Goal: Transaction & Acquisition: Book appointment/travel/reservation

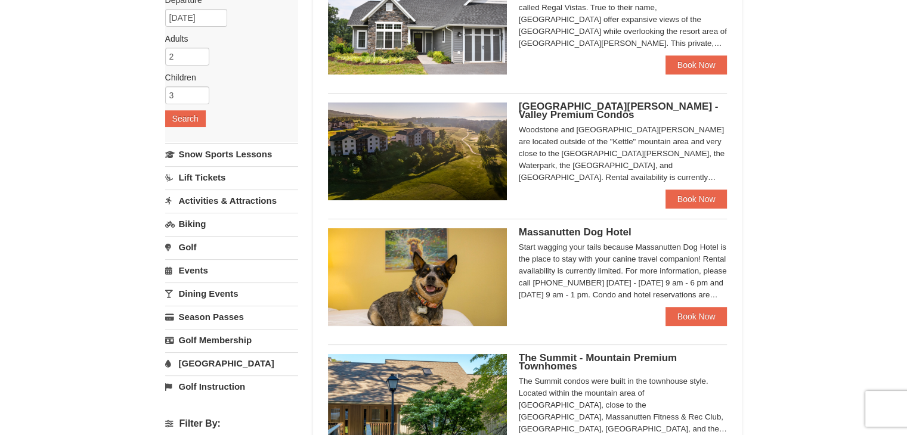
scroll to position [179, 0]
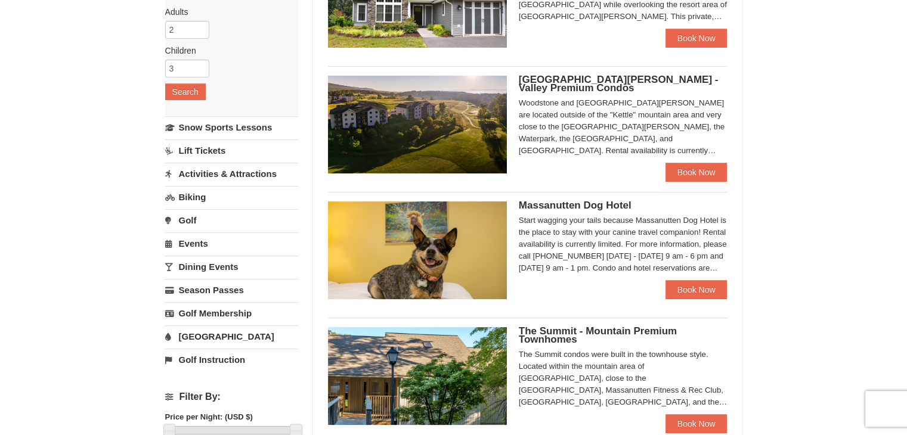
click at [215, 335] on link "[GEOGRAPHIC_DATA]" at bounding box center [231, 336] width 133 height 22
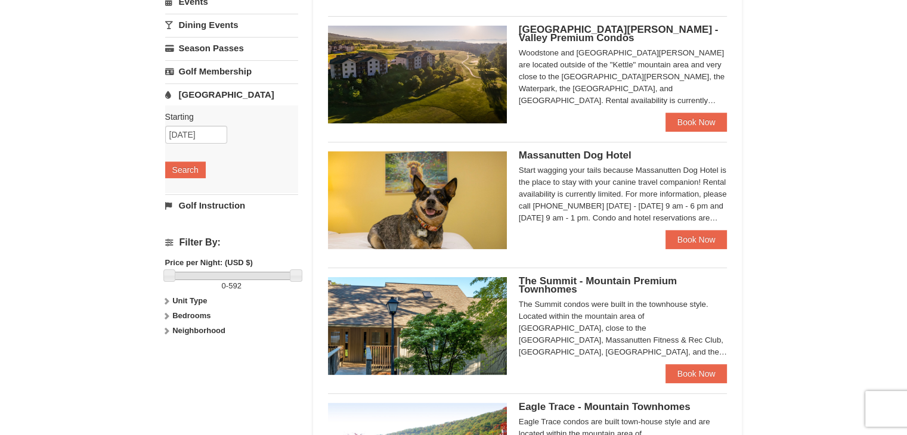
scroll to position [238, 0]
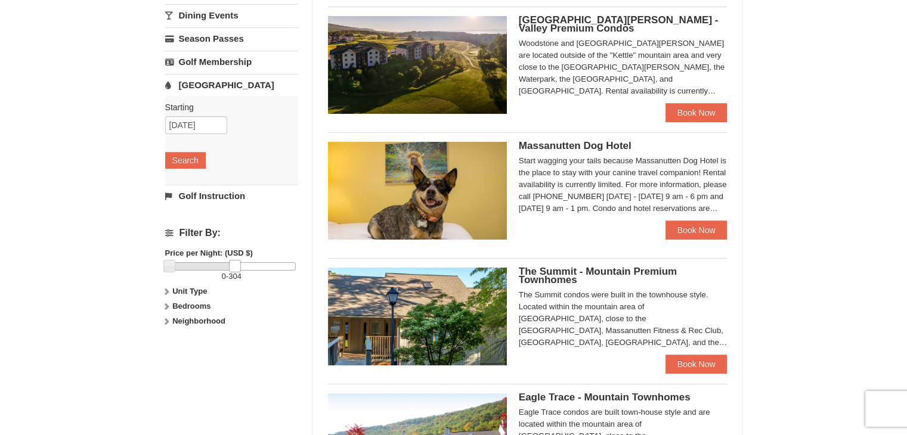
drag, startPoint x: 292, startPoint y: 264, endPoint x: 231, endPoint y: 268, distance: 60.9
click at [231, 268] on link at bounding box center [235, 266] width 12 height 12
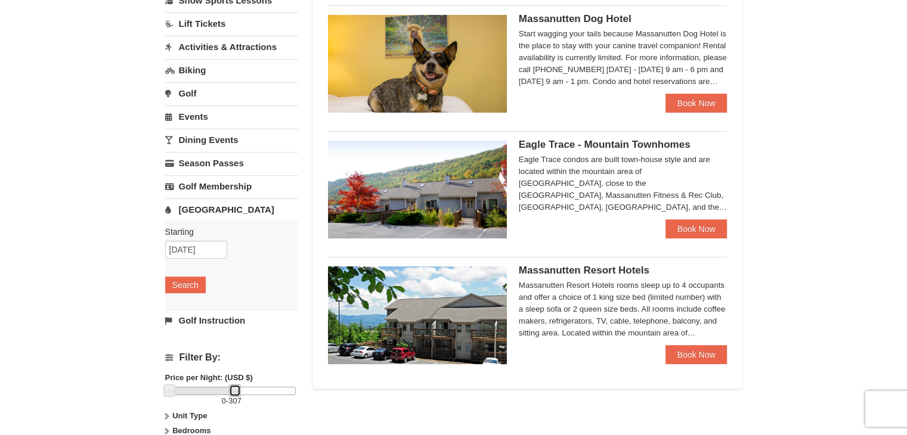
scroll to position [119, 0]
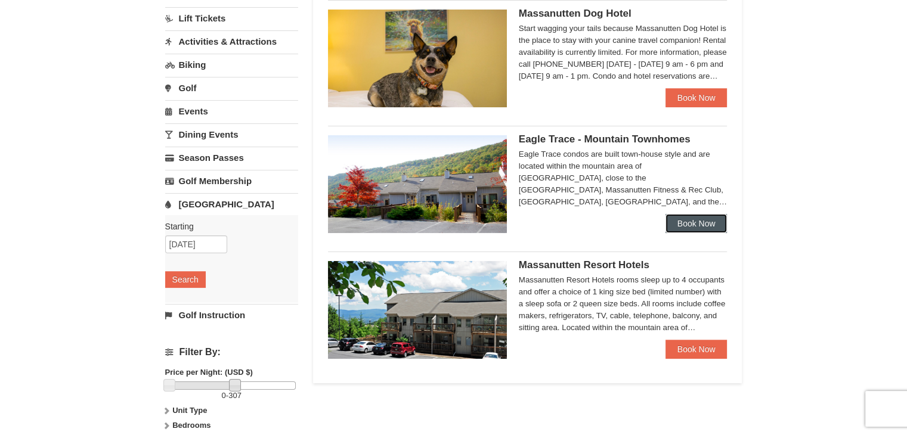
click at [693, 221] on link "Book Now" at bounding box center [696, 223] width 62 height 19
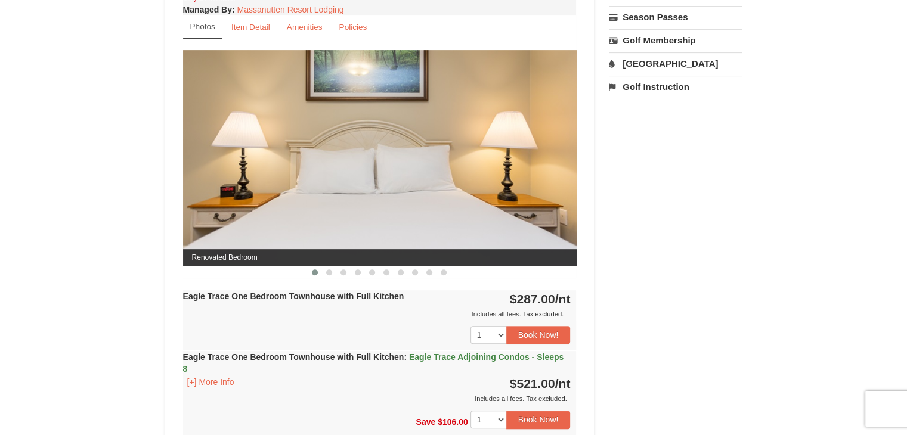
scroll to position [477, 0]
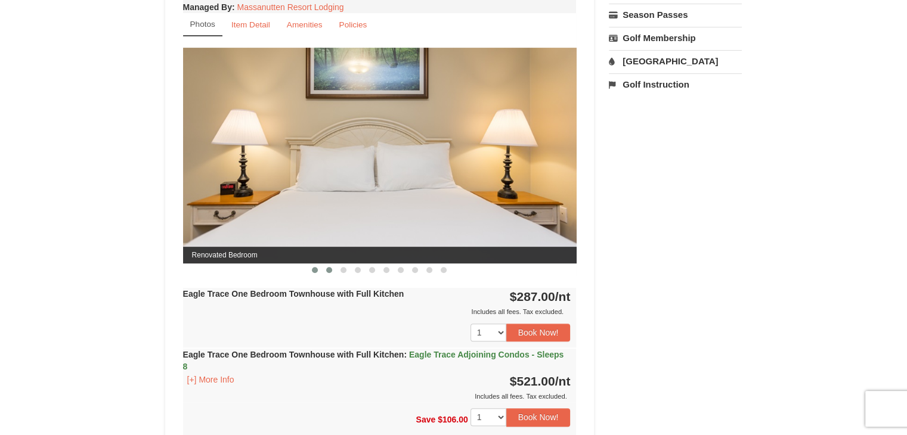
click at [327, 273] on button at bounding box center [329, 270] width 14 height 12
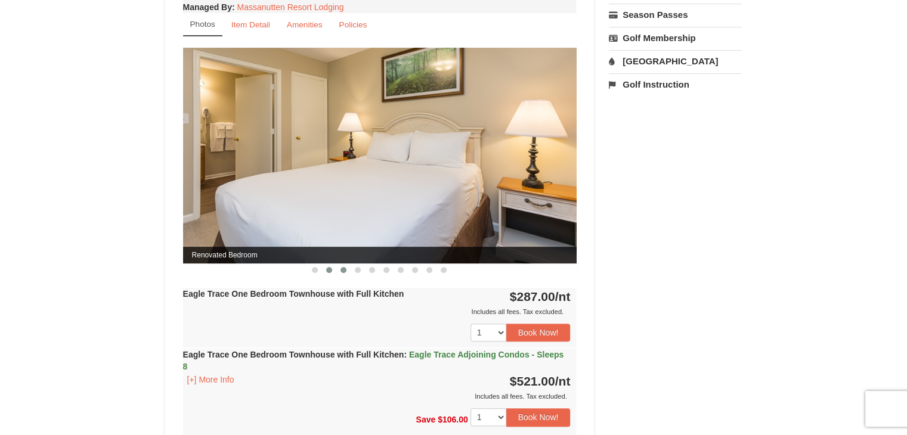
click at [345, 269] on span at bounding box center [343, 270] width 6 height 6
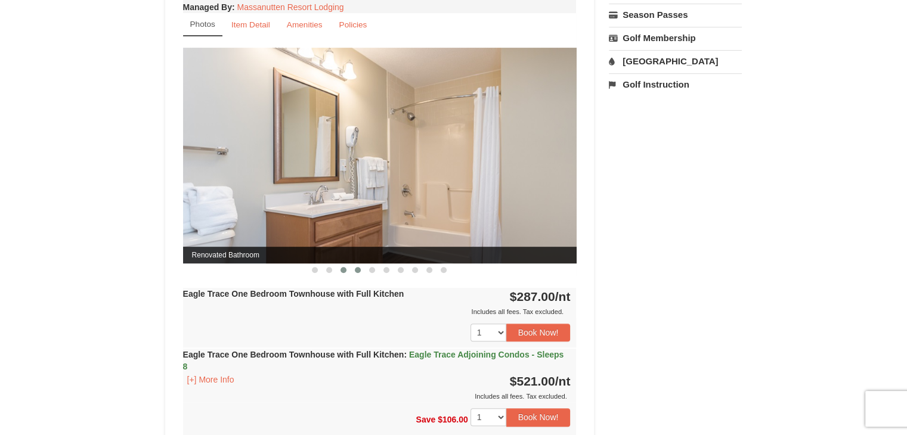
click at [358, 267] on span at bounding box center [358, 270] width 6 height 6
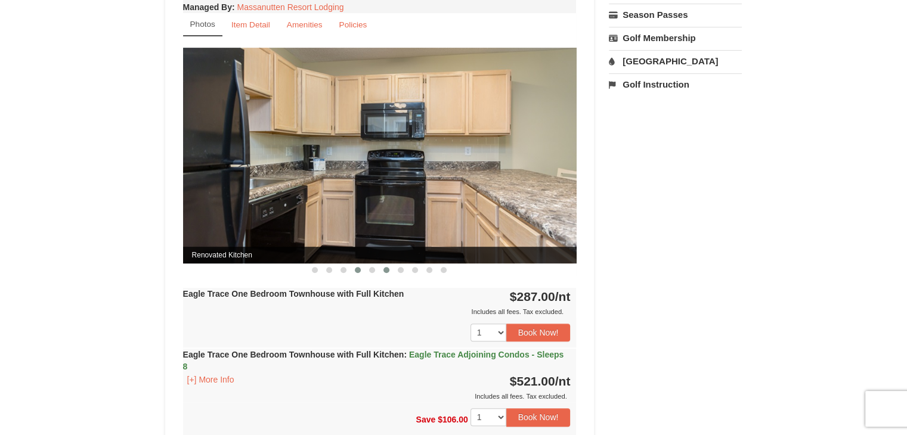
click at [389, 264] on button at bounding box center [386, 270] width 14 height 12
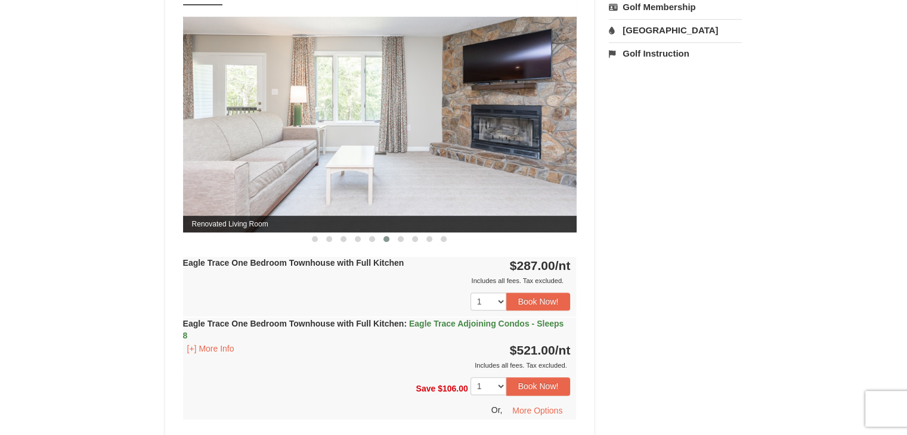
scroll to position [536, 0]
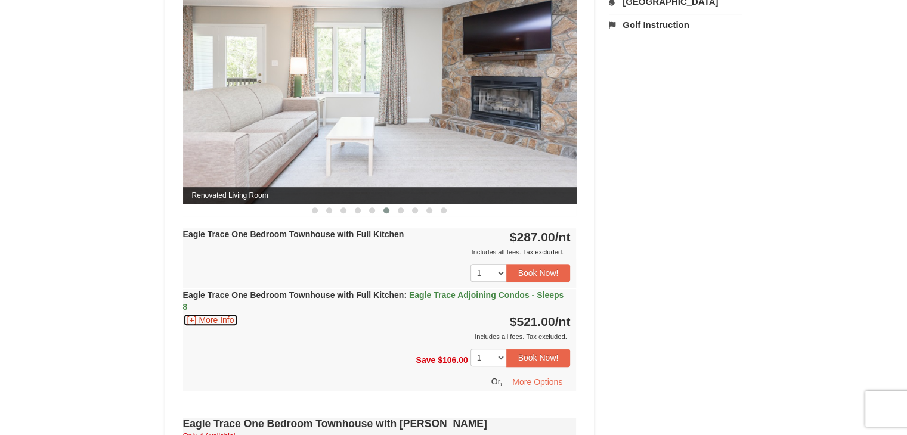
click at [221, 322] on button "[+] More Info" at bounding box center [210, 320] width 55 height 13
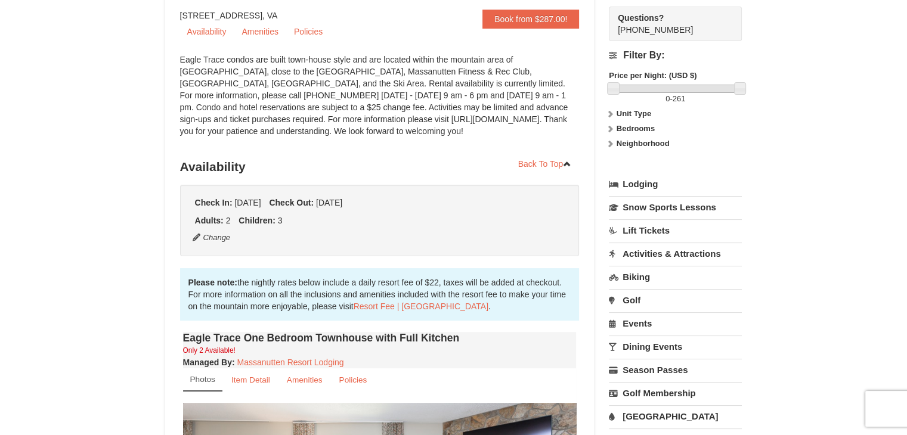
scroll to position [0, 0]
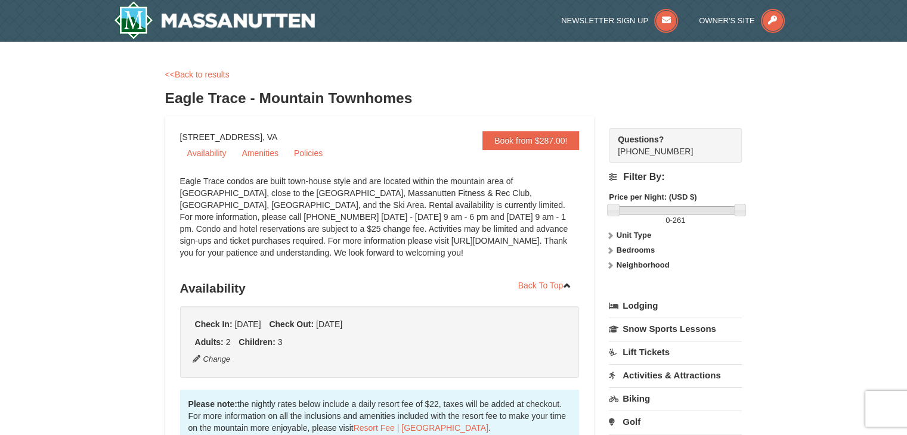
click at [213, 83] on div "<<Back to results Eagle Trace - Mountain Townhomes" at bounding box center [453, 93] width 577 height 48
click at [217, 69] on div "<<Back to results" at bounding box center [453, 75] width 577 height 12
click at [192, 75] on link "<<Back to results" at bounding box center [197, 75] width 64 height 10
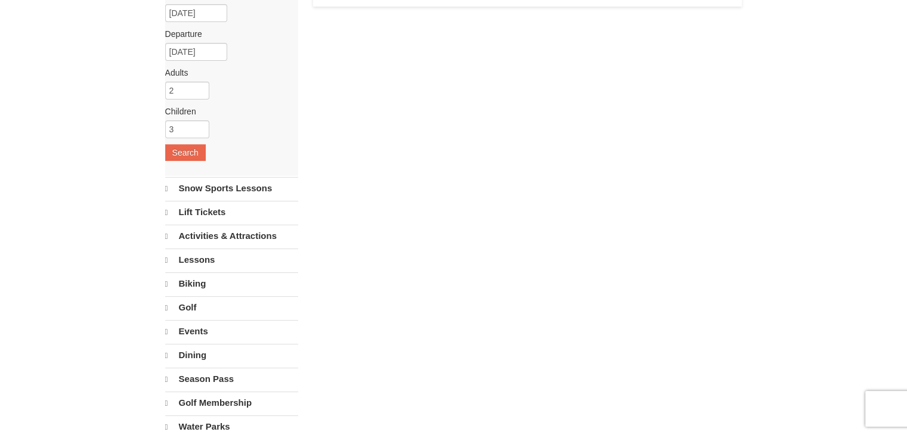
select select "10"
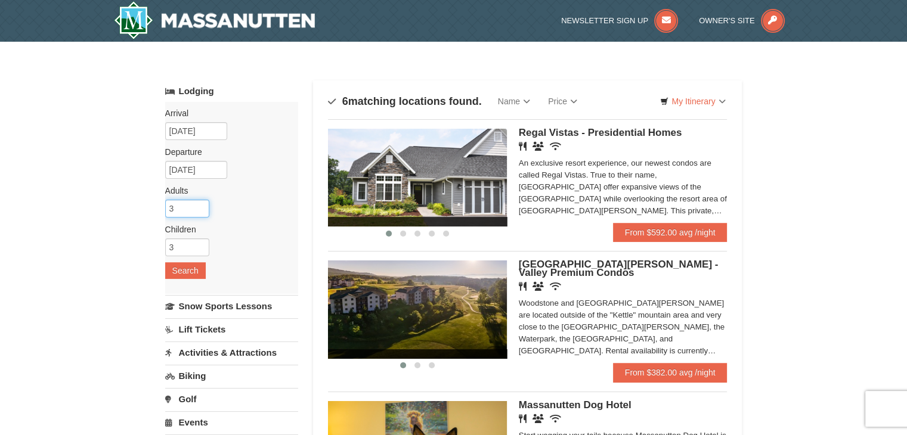
click at [197, 203] on input "3" at bounding box center [187, 209] width 44 height 18
type input "4"
click at [197, 203] on input "4" at bounding box center [187, 209] width 44 height 18
click at [200, 244] on input "4" at bounding box center [187, 247] width 44 height 18
click at [200, 244] on input "5" at bounding box center [187, 247] width 44 height 18
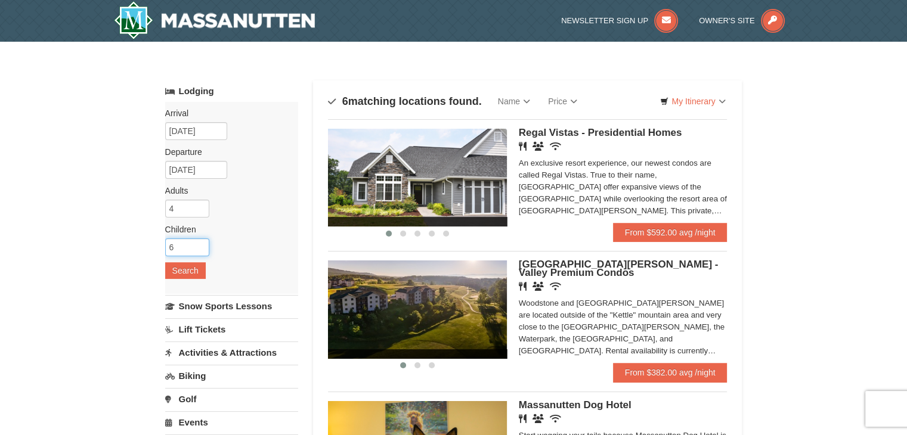
type input "6"
click at [200, 244] on input "6" at bounding box center [187, 247] width 44 height 18
click at [184, 265] on button "Search" at bounding box center [185, 270] width 41 height 17
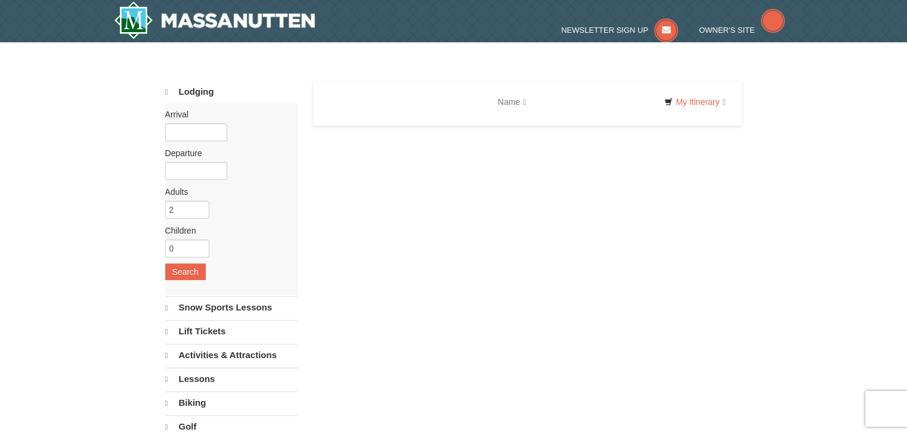
select select "10"
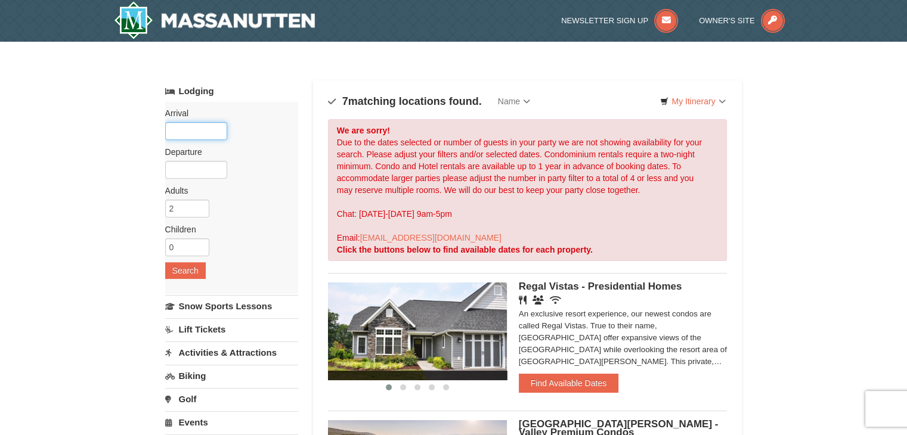
click at [199, 128] on input "text" at bounding box center [196, 131] width 62 height 18
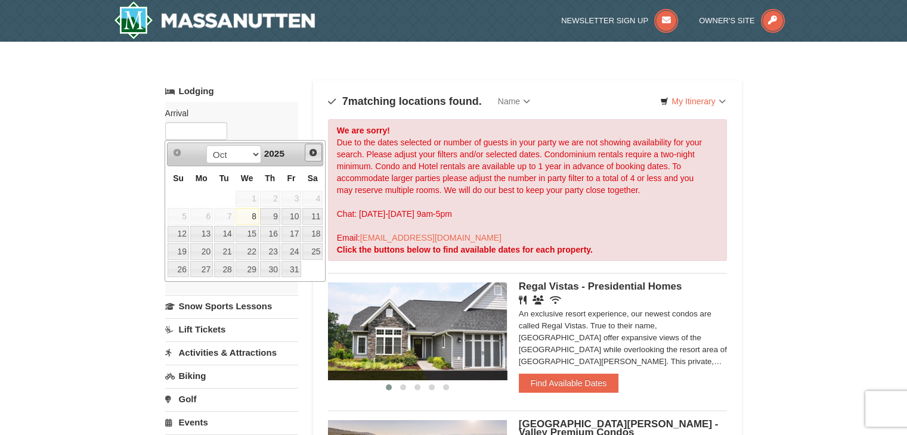
click at [311, 155] on span "Next" at bounding box center [313, 153] width 10 height 10
click at [216, 269] on link "30" at bounding box center [224, 269] width 20 height 17
type input "[DATE]"
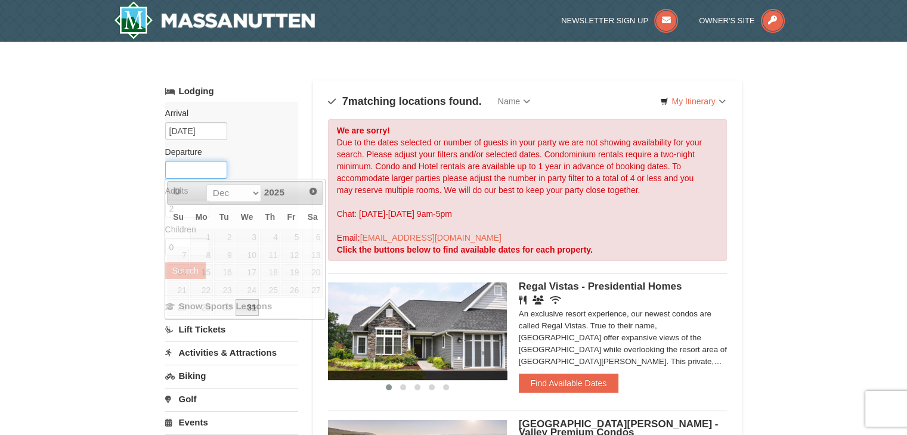
click at [203, 168] on input "text" at bounding box center [196, 170] width 62 height 18
click at [322, 192] on div "Prev Next Dec 2025" at bounding box center [245, 193] width 156 height 24
click at [319, 193] on link "Next" at bounding box center [314, 191] width 18 height 18
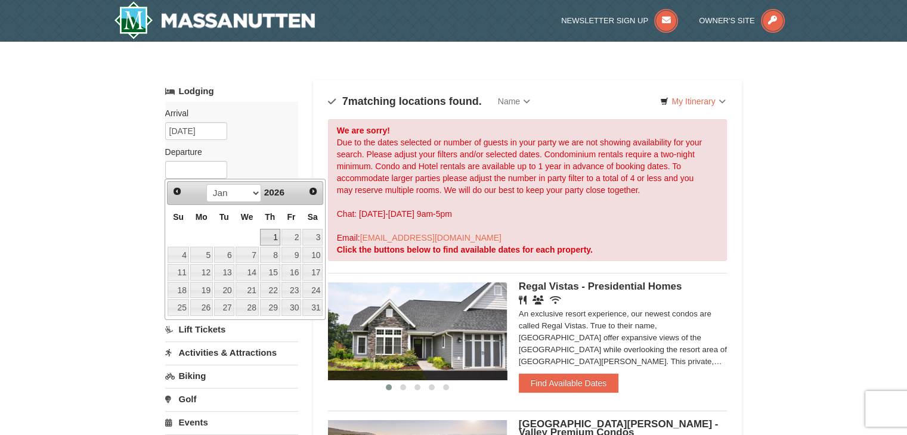
click at [266, 237] on link "1" at bounding box center [270, 237] width 20 height 17
type input "01/01/2026"
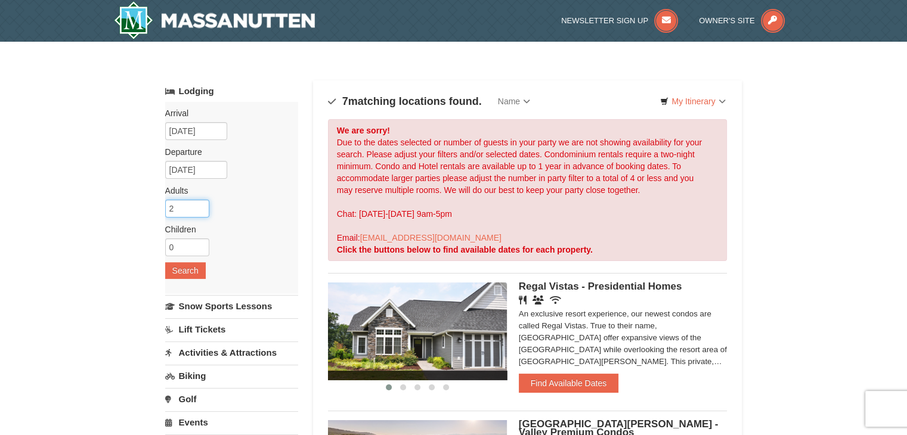
click at [183, 203] on input "2" at bounding box center [187, 209] width 44 height 18
click at [199, 206] on input "3" at bounding box center [187, 209] width 44 height 18
type input "4"
click at [199, 206] on input "4" at bounding box center [187, 209] width 44 height 18
click at [202, 239] on input "0" at bounding box center [187, 247] width 44 height 18
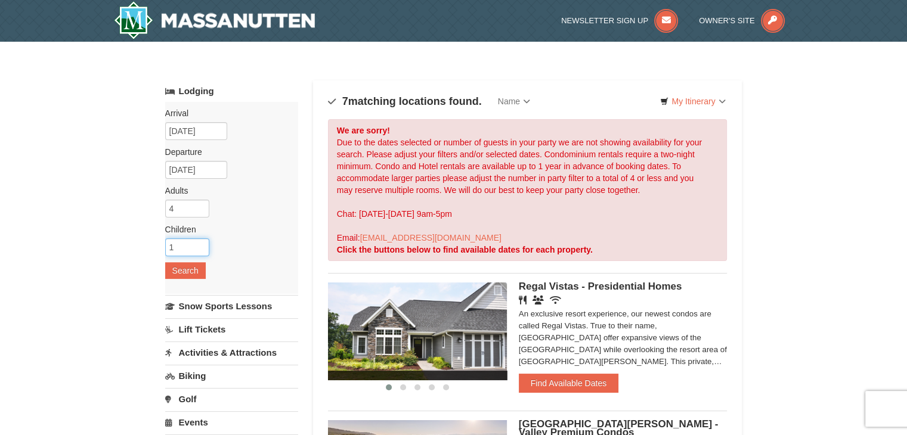
click at [200, 240] on input "1" at bounding box center [187, 247] width 44 height 18
click at [200, 243] on input "2" at bounding box center [187, 247] width 44 height 18
click at [200, 243] on input "3" at bounding box center [187, 247] width 44 height 18
click at [200, 243] on input "4" at bounding box center [187, 247] width 44 height 18
click at [200, 243] on input "5" at bounding box center [187, 247] width 44 height 18
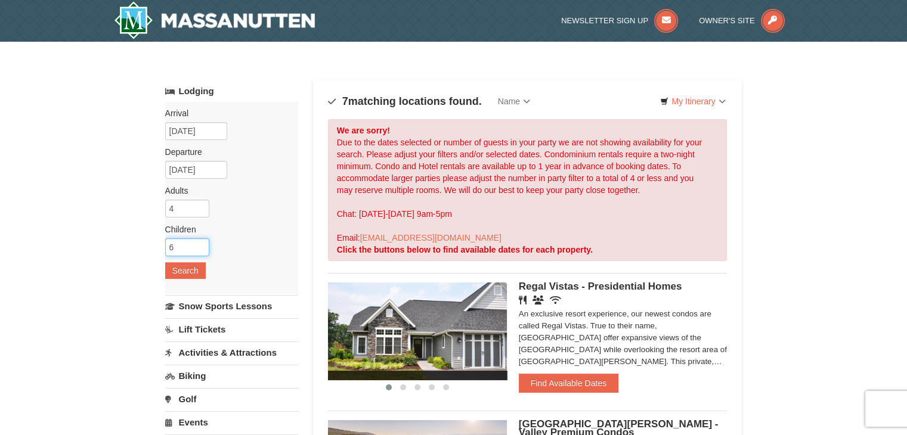
type input "6"
click at [200, 243] on input "6" at bounding box center [187, 247] width 44 height 18
click at [172, 270] on button "Search" at bounding box center [185, 270] width 41 height 17
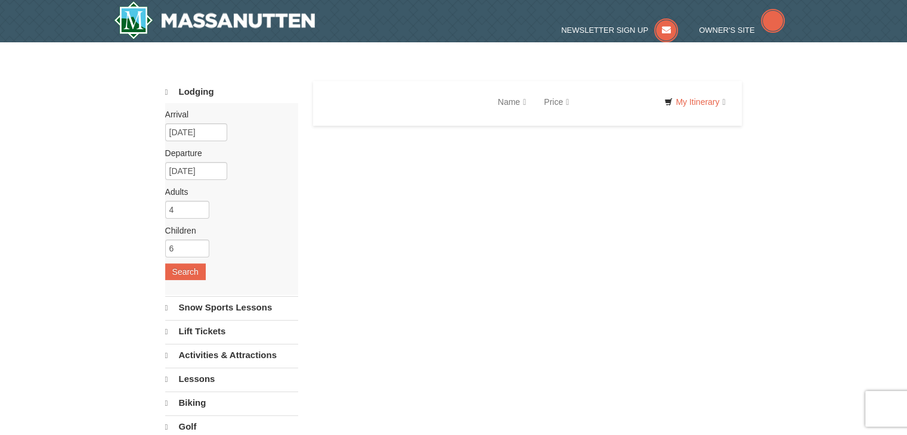
select select "10"
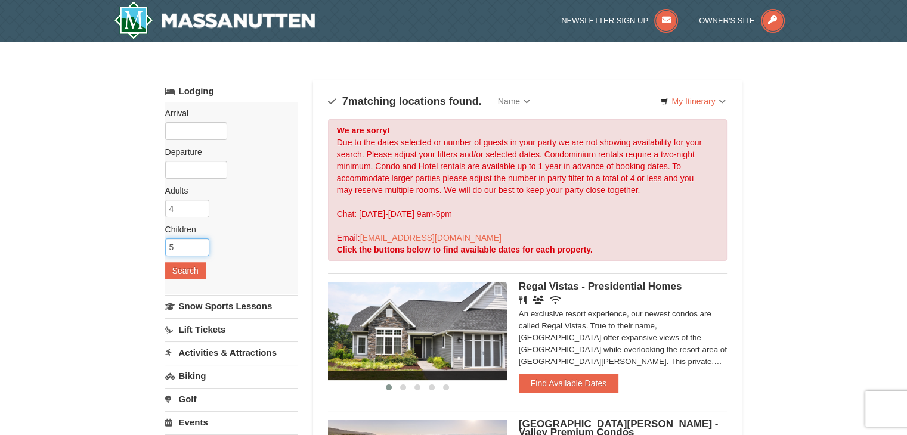
click at [198, 249] on input "5" at bounding box center [187, 247] width 44 height 18
type input "4"
click at [198, 249] on input "4" at bounding box center [187, 247] width 44 height 18
click at [173, 126] on input "text" at bounding box center [196, 131] width 62 height 18
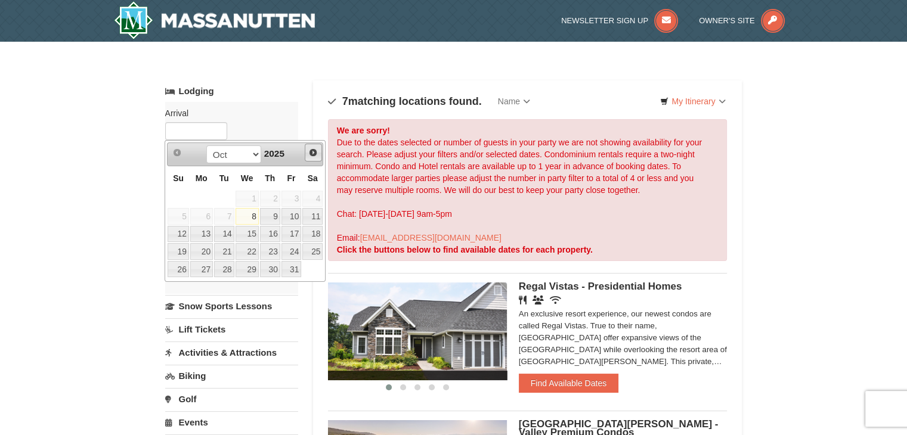
click at [315, 153] on span "Next" at bounding box center [313, 153] width 10 height 10
click at [225, 269] on link "30" at bounding box center [224, 269] width 20 height 17
type input "[DATE]"
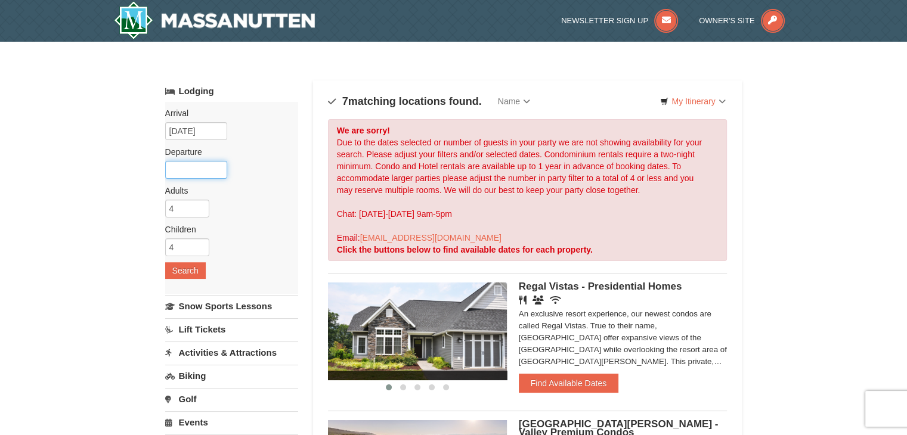
click at [204, 172] on input "text" at bounding box center [196, 170] width 62 height 18
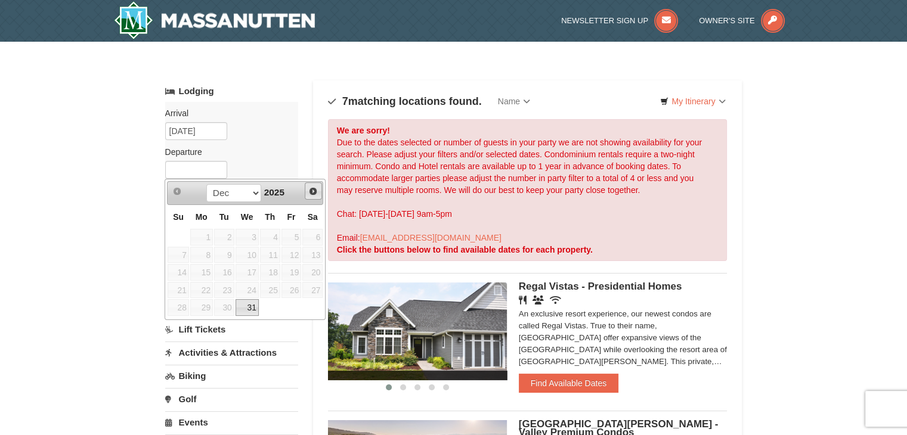
click at [314, 191] on span "Next" at bounding box center [313, 192] width 10 height 10
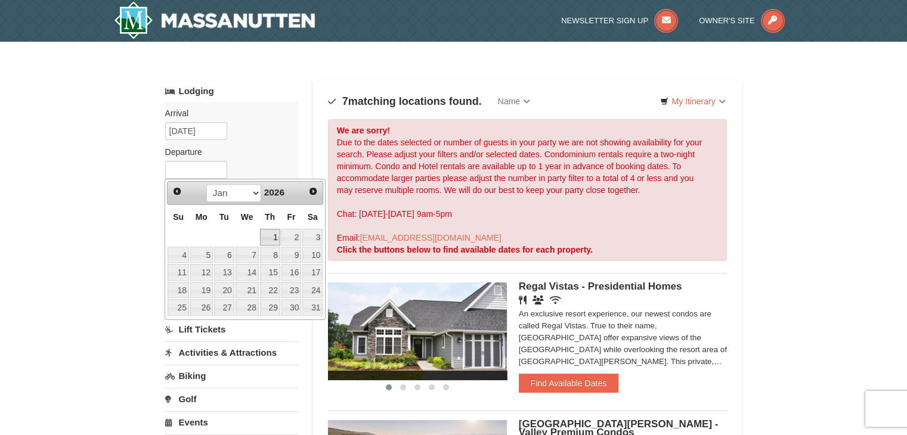
click at [272, 232] on link "1" at bounding box center [270, 237] width 20 height 17
type input "01/01/2026"
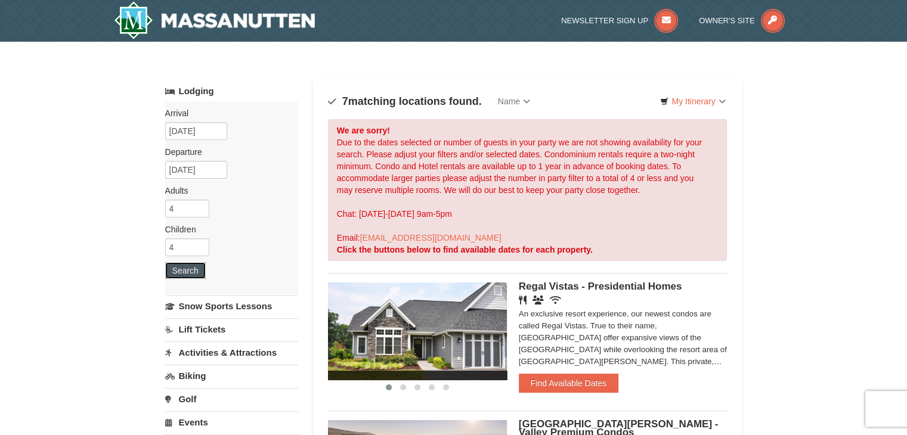
click at [182, 275] on button "Search" at bounding box center [185, 270] width 41 height 17
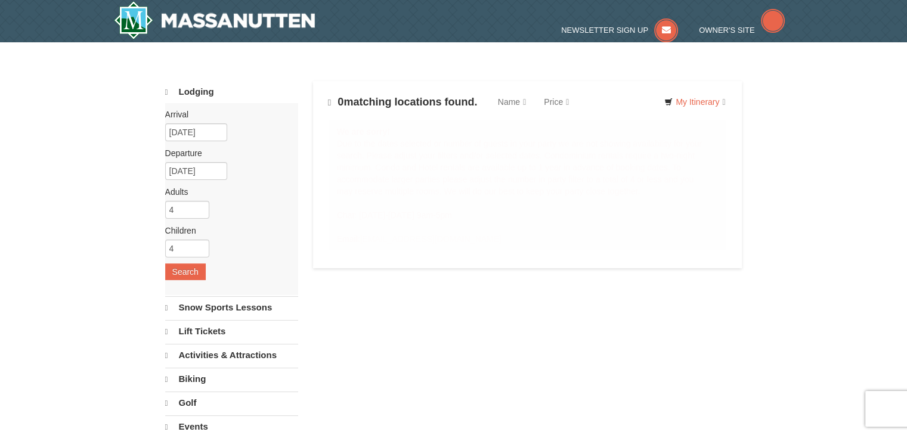
select select "10"
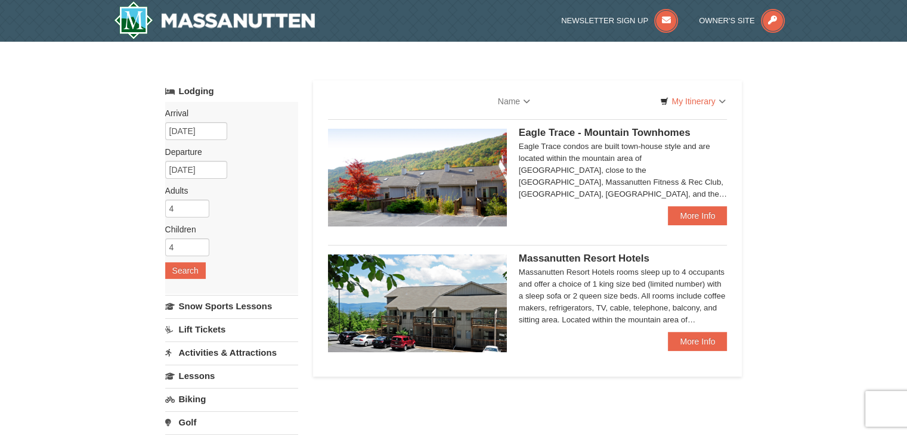
select select "10"
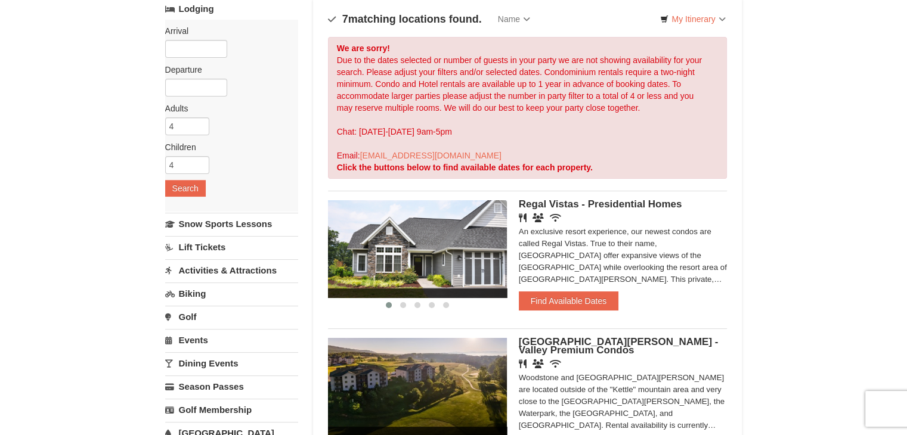
scroll to position [238, 0]
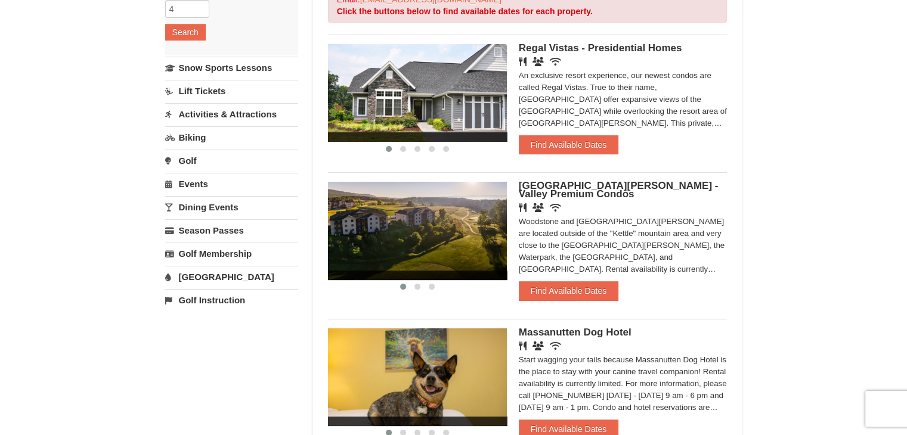
click at [519, 209] on icon at bounding box center [523, 207] width 8 height 9
click at [535, 205] on icon at bounding box center [537, 207] width 11 height 9
click at [418, 287] on span at bounding box center [417, 287] width 6 height 6
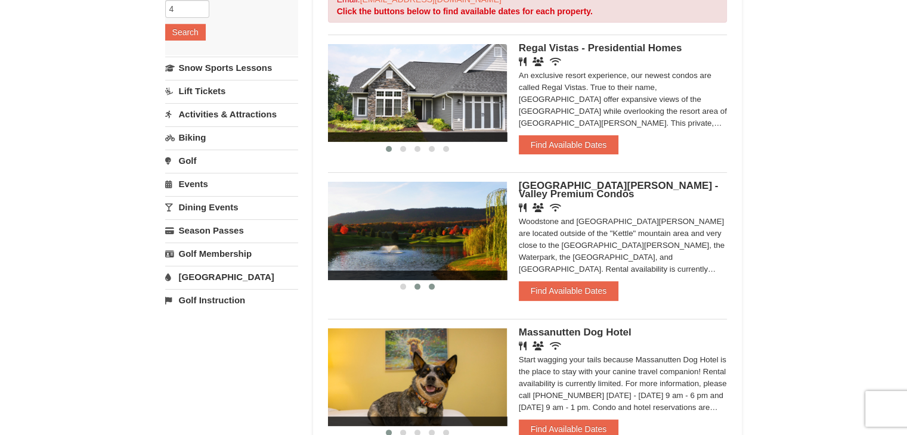
click at [432, 286] on span at bounding box center [432, 287] width 6 height 6
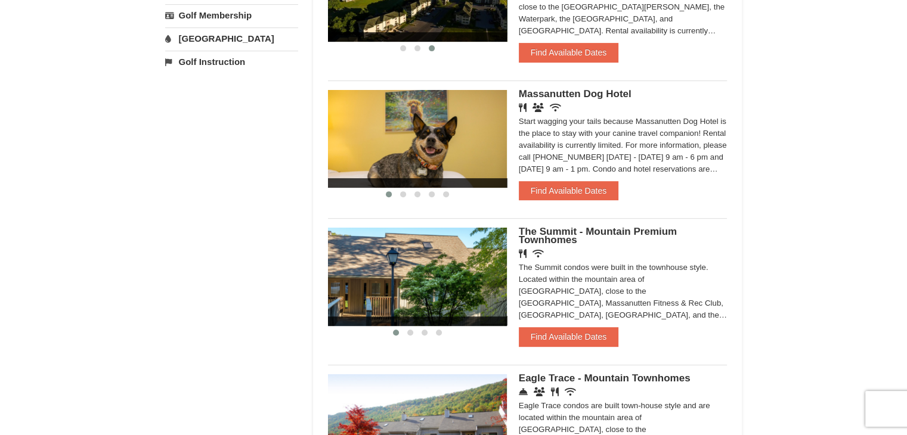
scroll to position [536, 0]
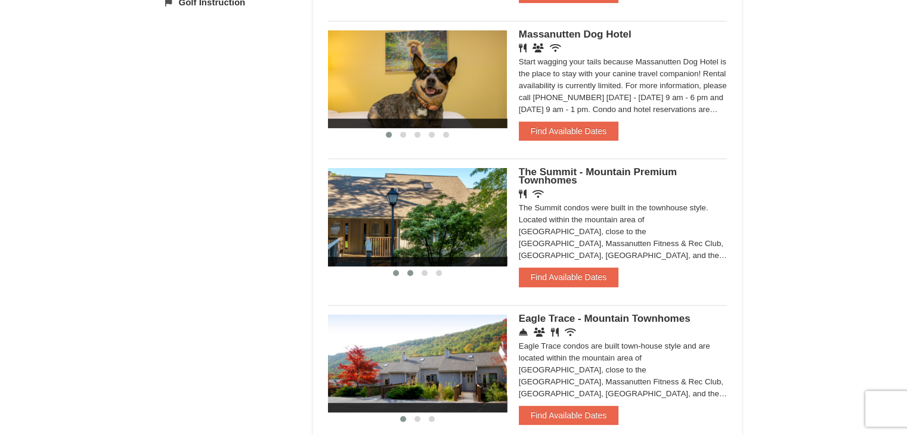
click at [412, 275] on button at bounding box center [410, 273] width 14 height 12
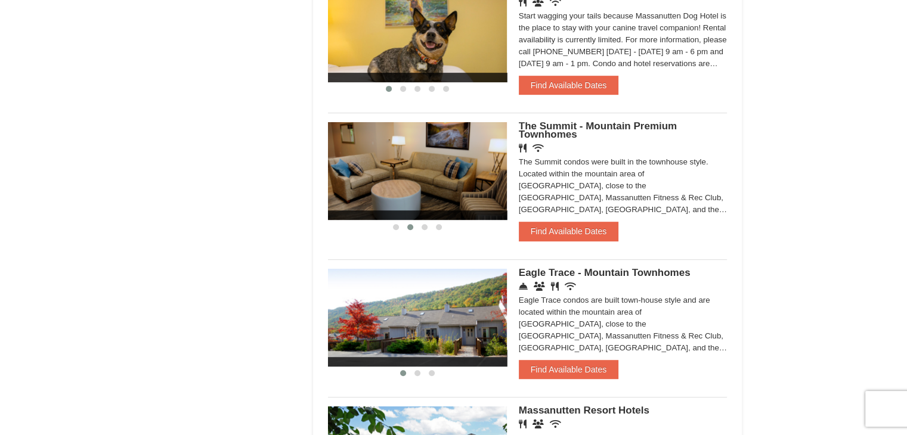
scroll to position [596, 0]
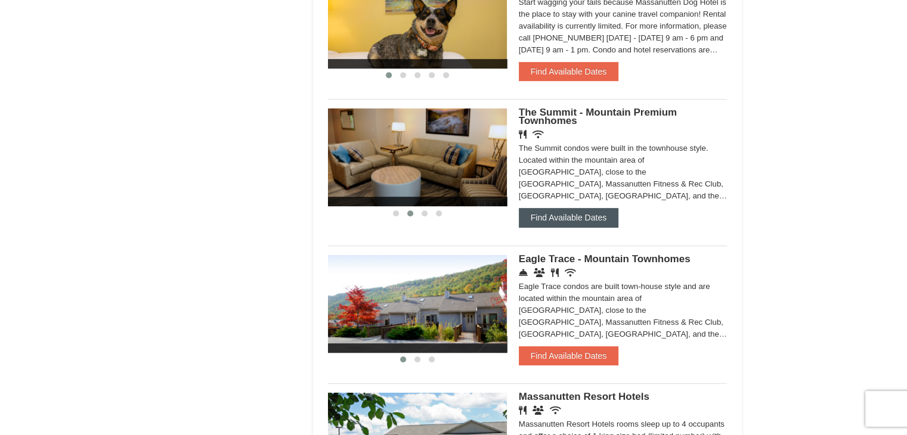
click at [587, 218] on button "Find Available Dates" at bounding box center [569, 217] width 100 height 19
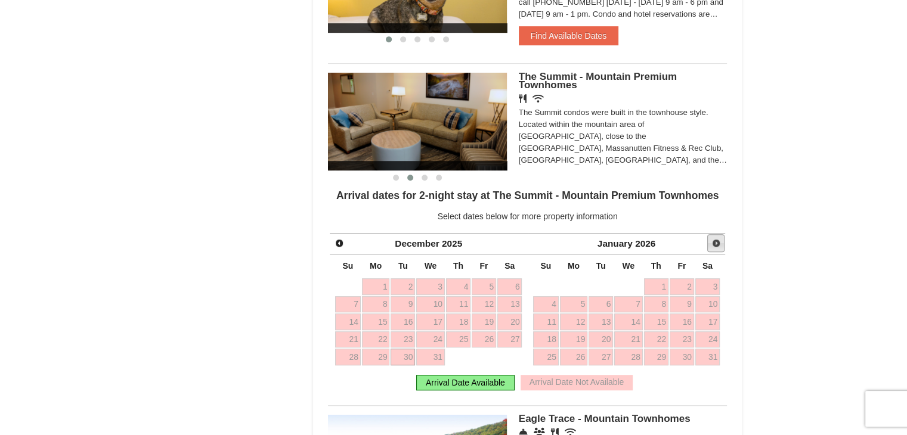
scroll to position [656, 0]
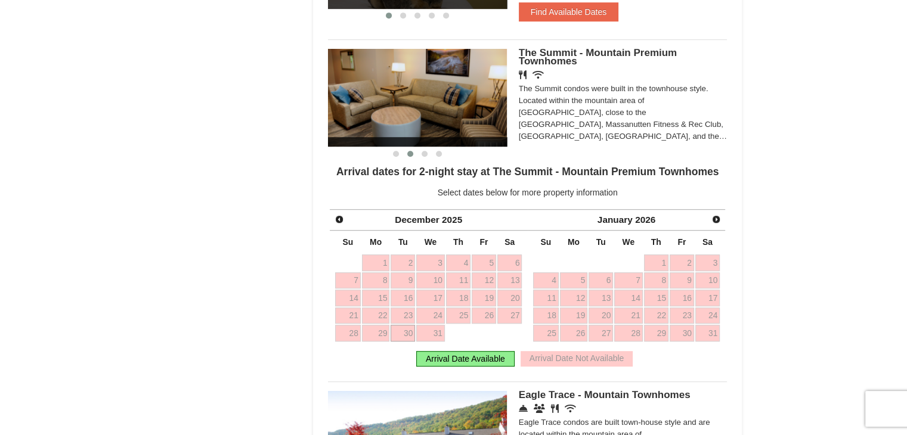
click at [467, 358] on div "Arrival Date Available" at bounding box center [465, 358] width 98 height 15
click at [396, 332] on link "30" at bounding box center [402, 333] width 24 height 17
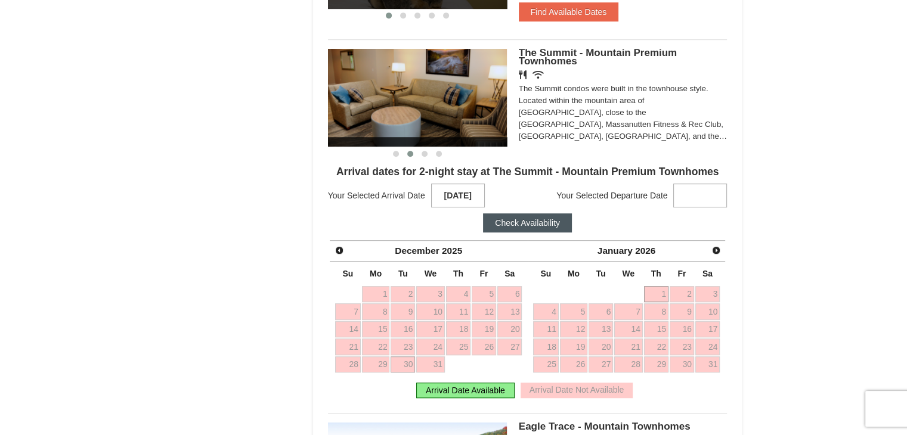
click at [656, 289] on link "1" at bounding box center [656, 294] width 24 height 17
click at [539, 222] on button "Check Availability" at bounding box center [527, 222] width 89 height 19
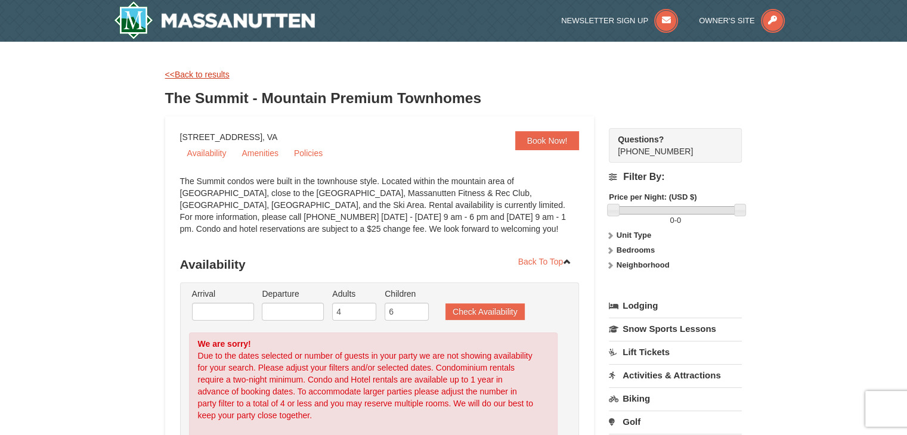
click at [201, 74] on link "<<Back to results" at bounding box center [197, 75] width 64 height 10
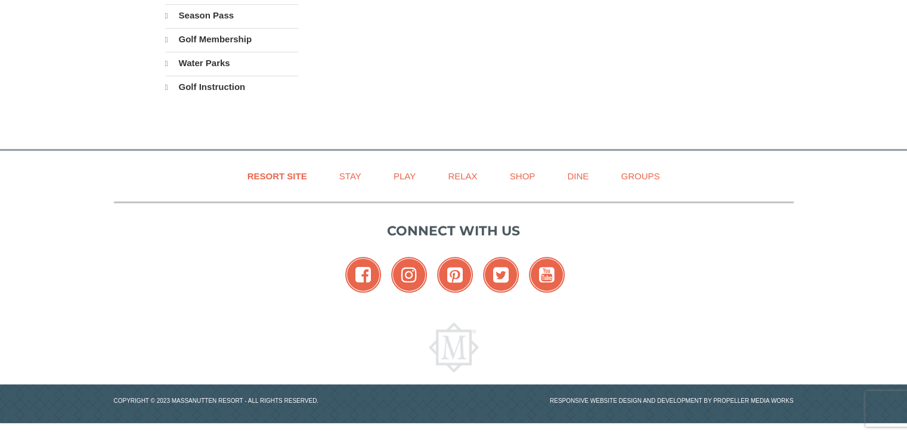
select select "10"
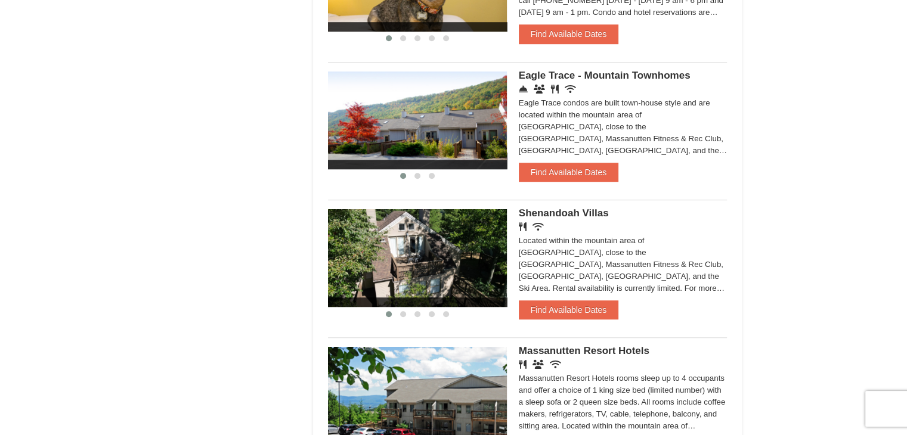
scroll to position [835, 0]
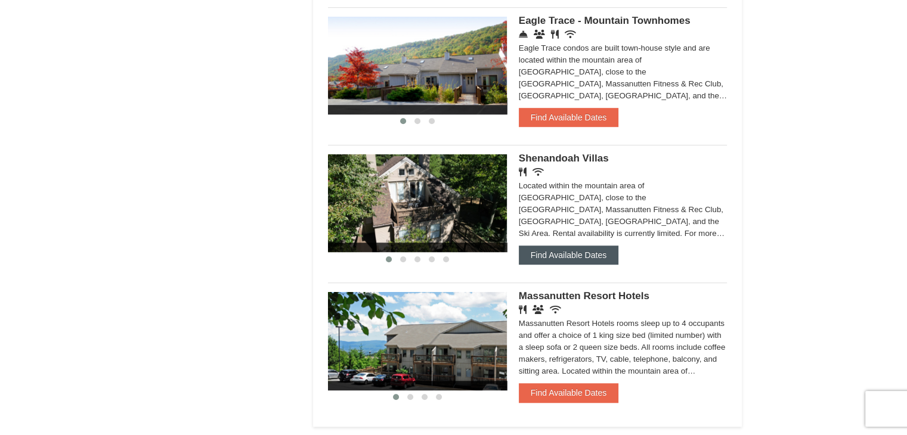
click at [547, 258] on button "Find Available Dates" at bounding box center [569, 255] width 100 height 19
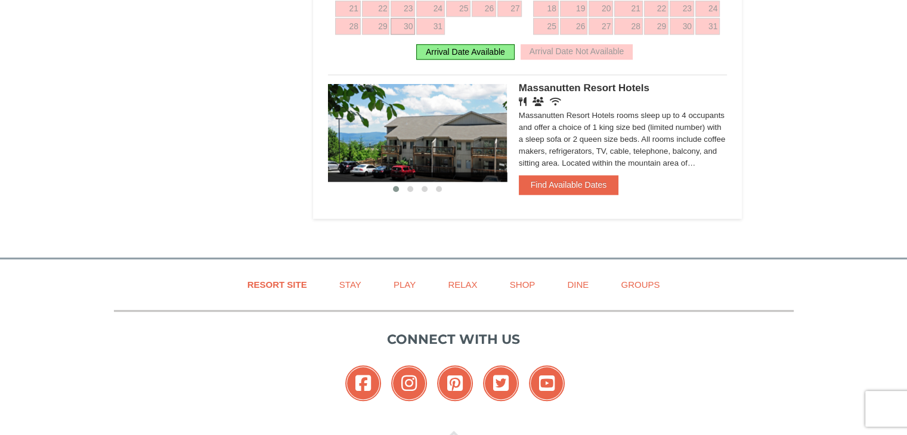
scroll to position [1252, 0]
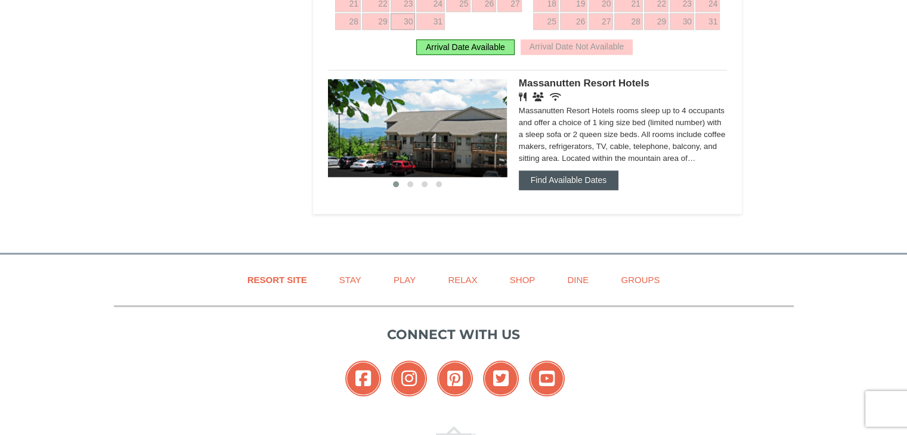
click at [566, 181] on button "Find Available Dates" at bounding box center [569, 179] width 100 height 19
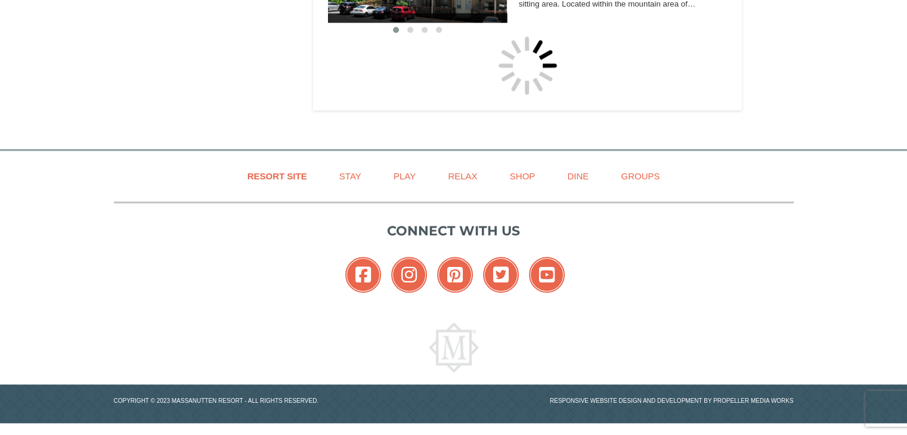
scroll to position [1204, 0]
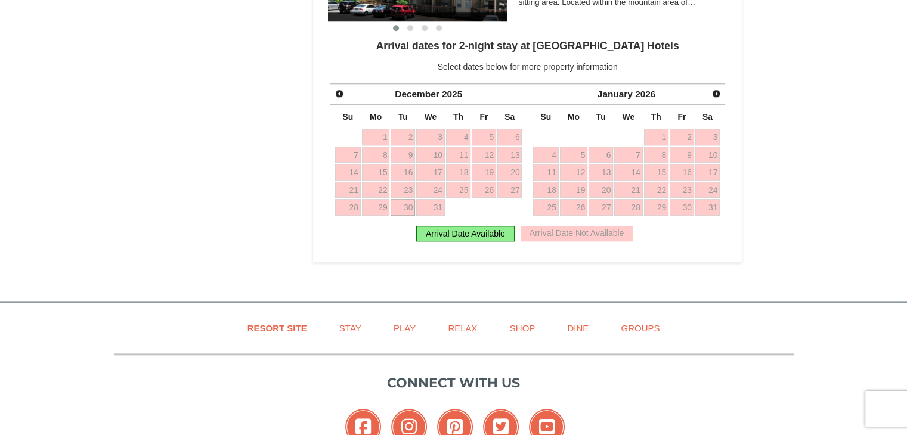
click at [407, 209] on link "30" at bounding box center [402, 207] width 24 height 17
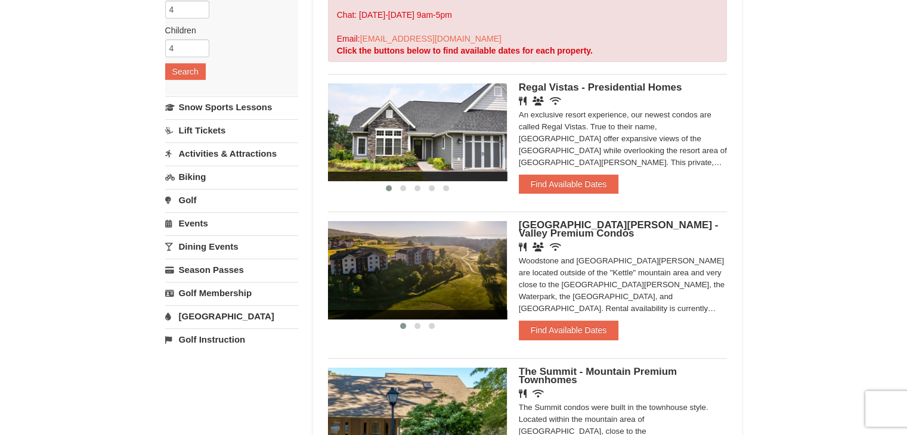
scroll to position [190, 0]
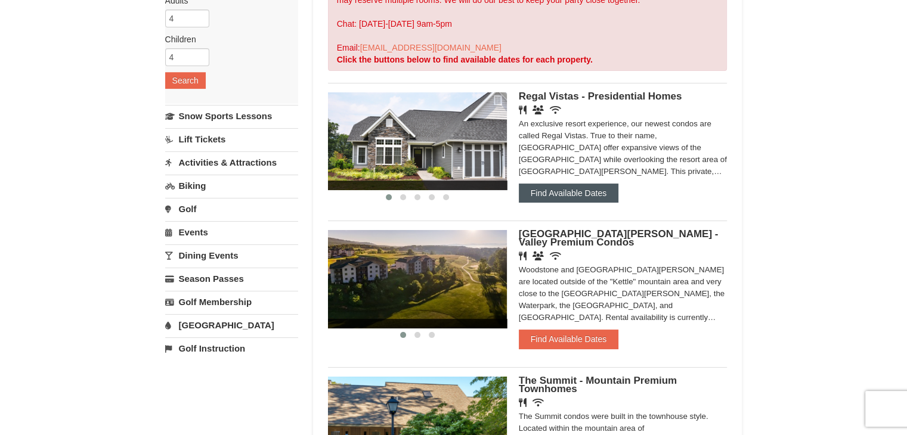
click at [601, 196] on button "Find Available Dates" at bounding box center [569, 193] width 100 height 19
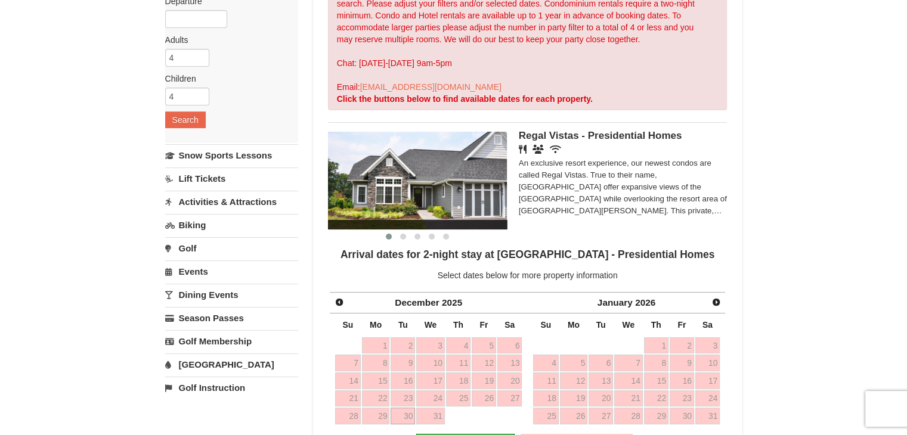
scroll to position [131, 0]
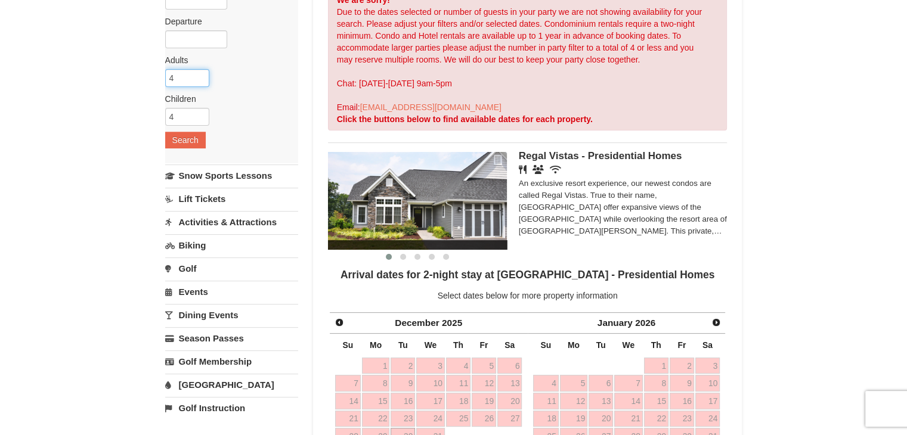
click at [188, 79] on input "4" at bounding box center [187, 78] width 44 height 18
type input "3"
click at [200, 118] on input "3" at bounding box center [187, 117] width 44 height 18
click at [199, 82] on input "3" at bounding box center [187, 78] width 44 height 18
type input "2"
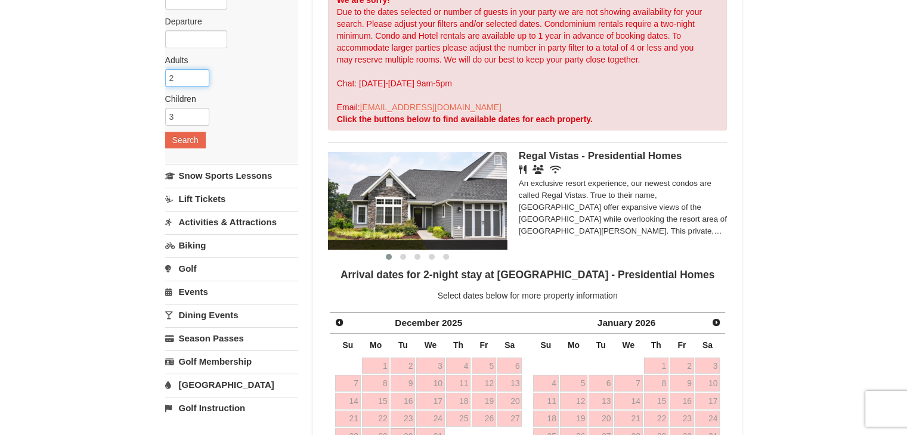
click at [199, 82] on input "2" at bounding box center [187, 78] width 44 height 18
click at [172, 143] on button "Search" at bounding box center [185, 140] width 41 height 17
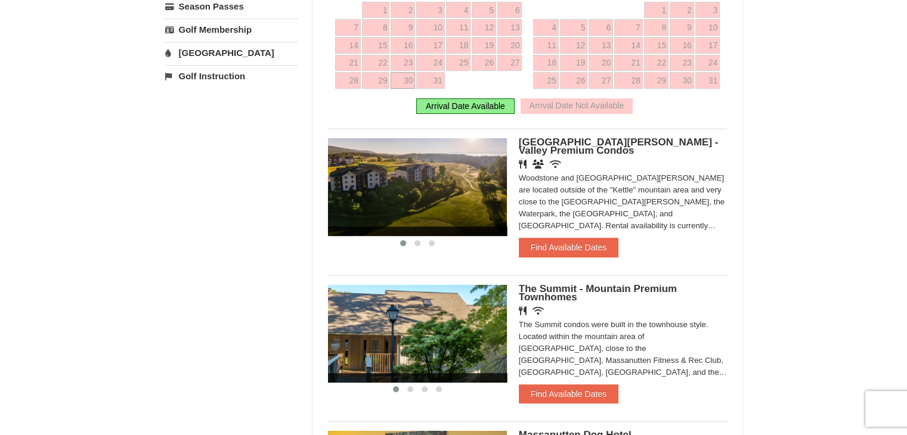
scroll to position [488, 0]
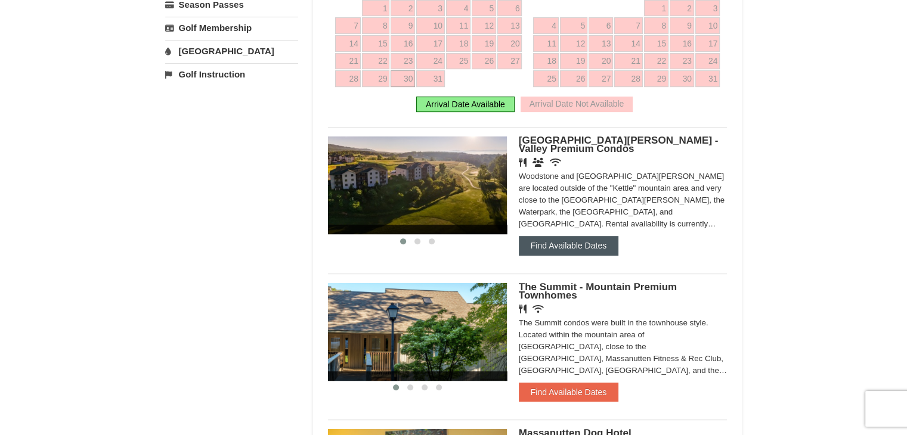
click at [551, 248] on button "Find Available Dates" at bounding box center [569, 245] width 100 height 19
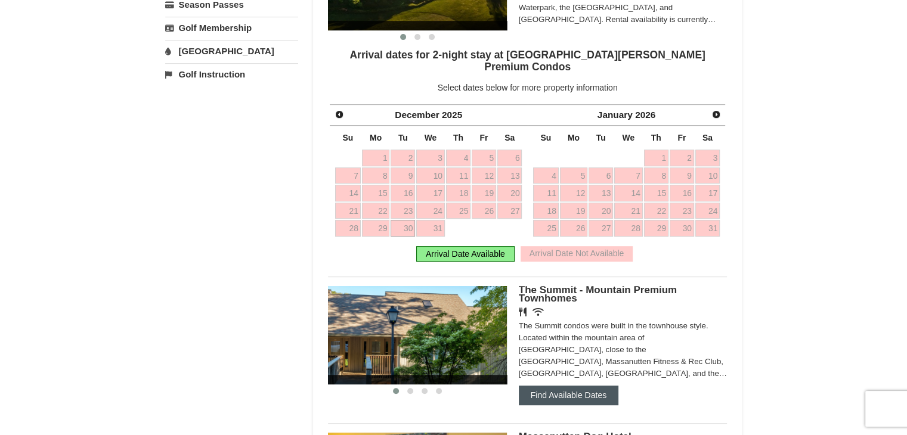
click at [556, 386] on button "Find Available Dates" at bounding box center [569, 395] width 100 height 19
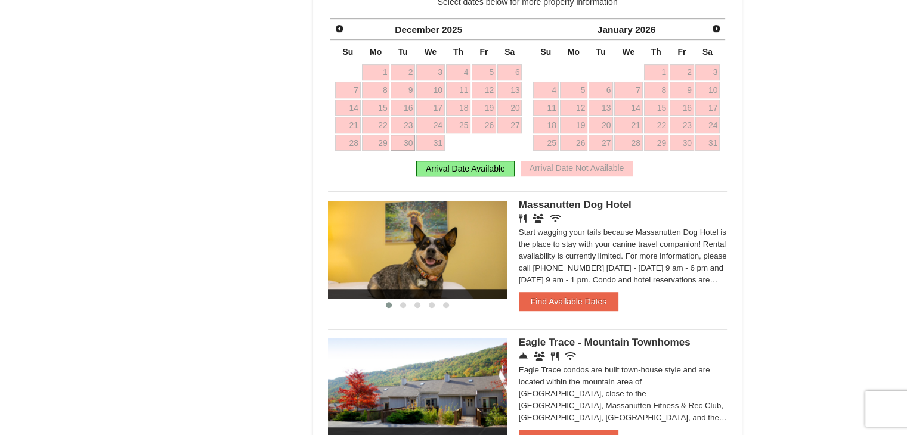
scroll to position [727, 0]
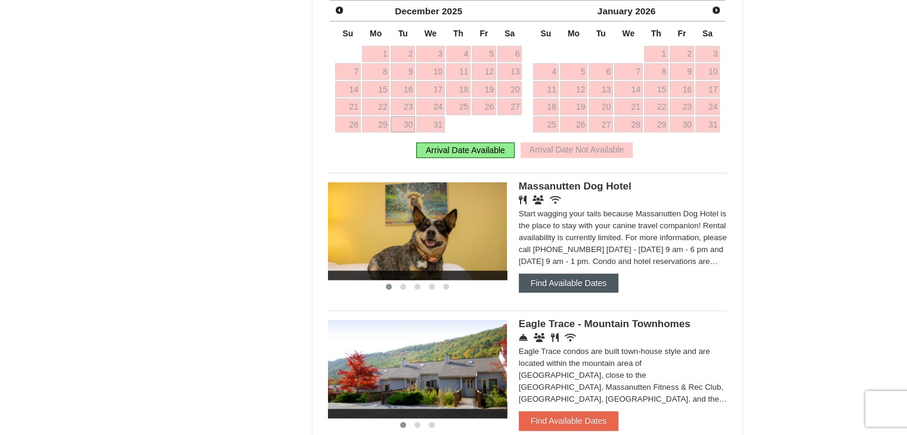
click at [570, 282] on button "Find Available Dates" at bounding box center [569, 283] width 100 height 19
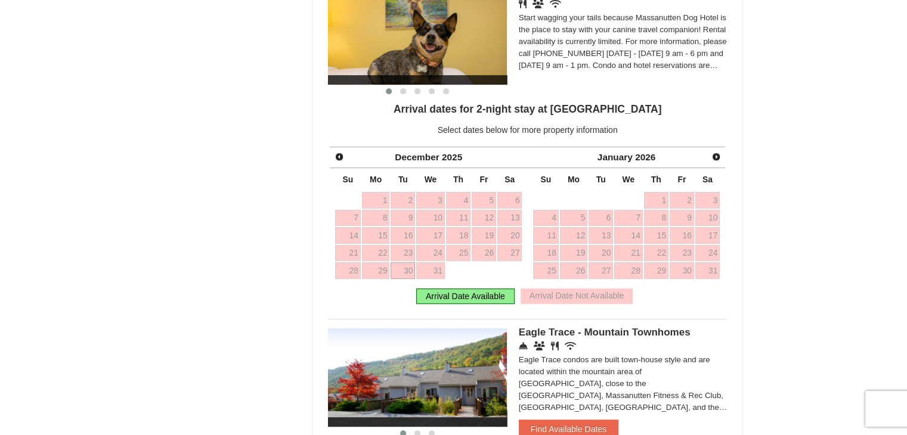
click at [574, 418] on div "Eagle Trace - Mountain Townhomes Concierge Desk Conference Facilities Restauran…" at bounding box center [623, 373] width 209 height 91
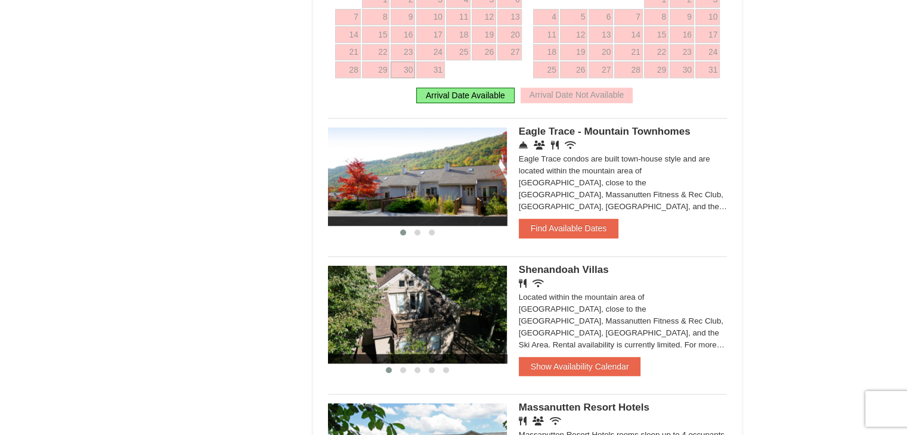
scroll to position [965, 0]
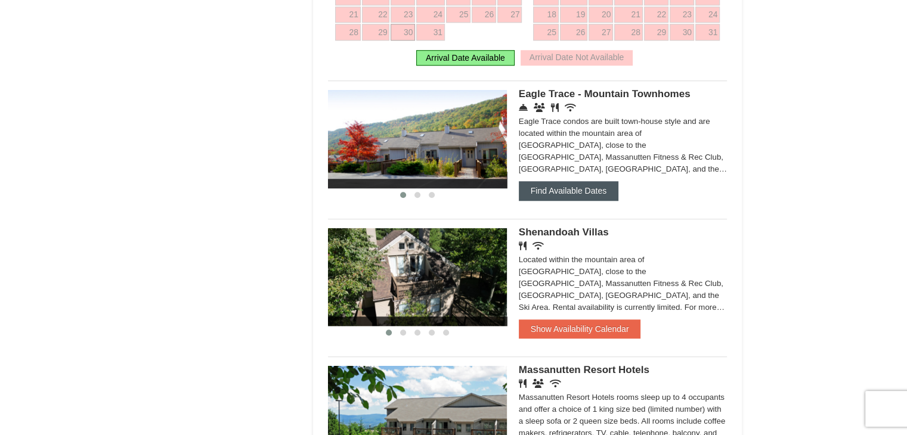
click at [570, 193] on button "Find Available Dates" at bounding box center [569, 190] width 100 height 19
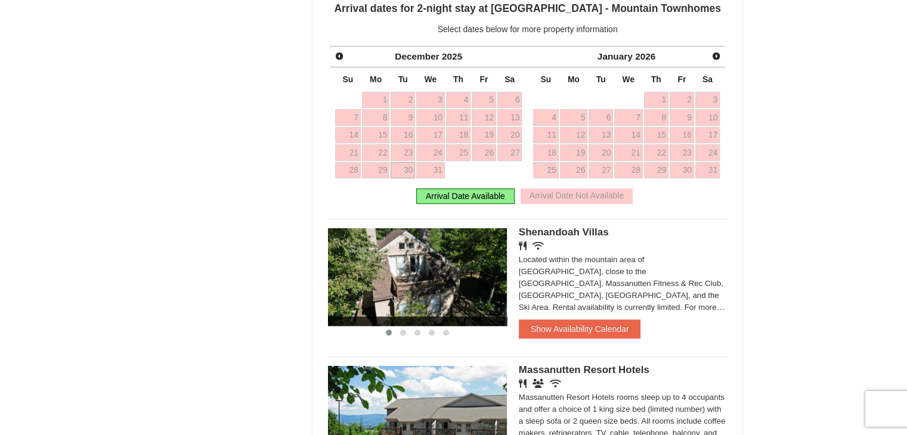
click at [446, 194] on div "Arrival Date Available" at bounding box center [465, 195] width 98 height 15
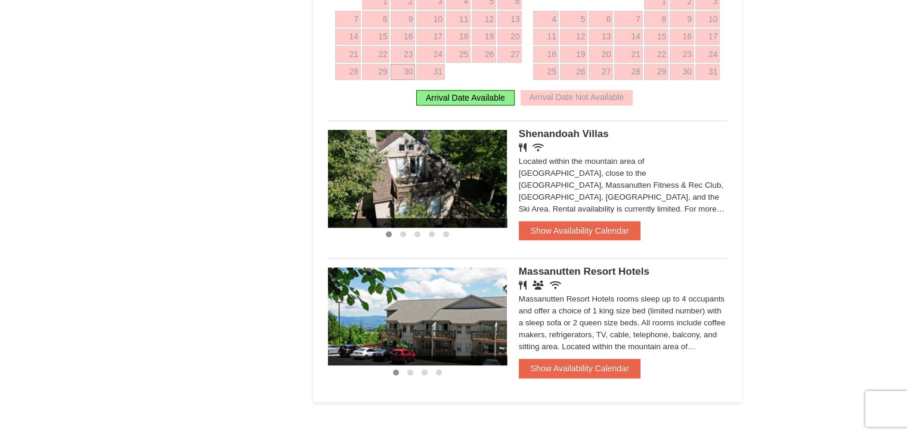
scroll to position [1084, 0]
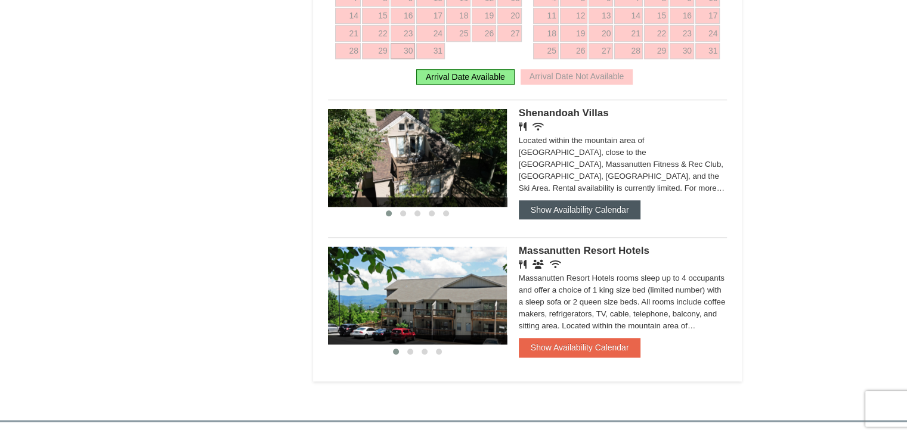
click at [576, 209] on button "Show Availability Calendar" at bounding box center [580, 209] width 122 height 19
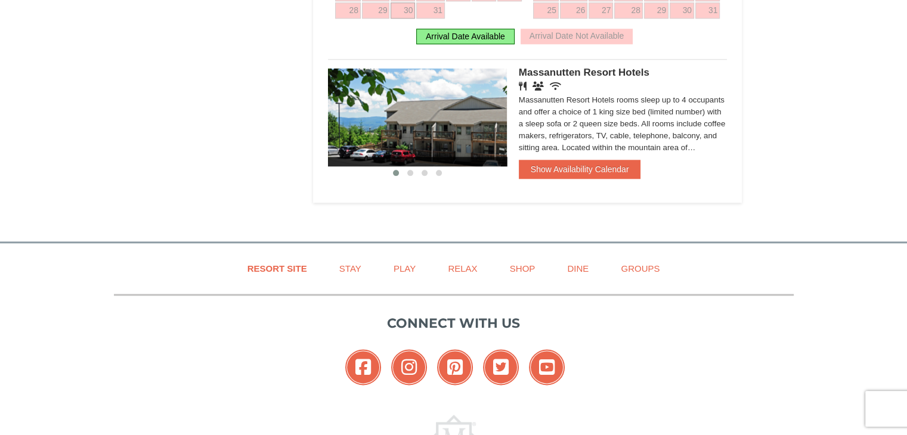
scroll to position [1502, 0]
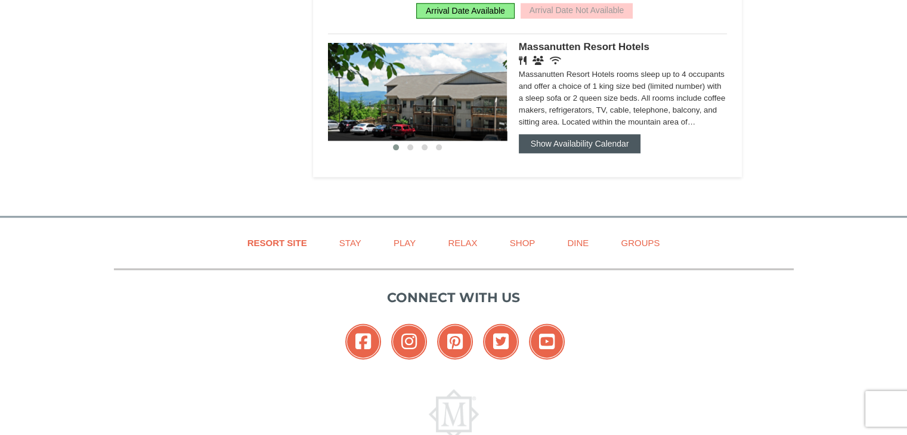
click at [554, 146] on button "Show Availability Calendar" at bounding box center [580, 143] width 122 height 19
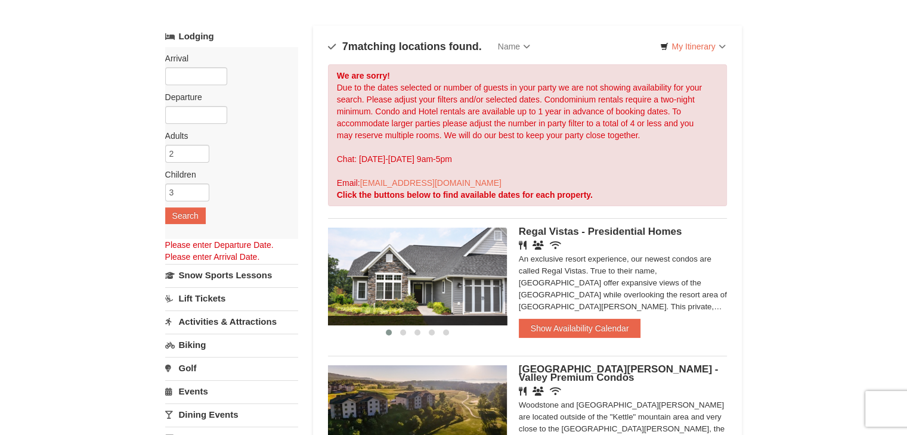
scroll to position [0, 0]
